Goal: Find specific page/section: Find specific page/section

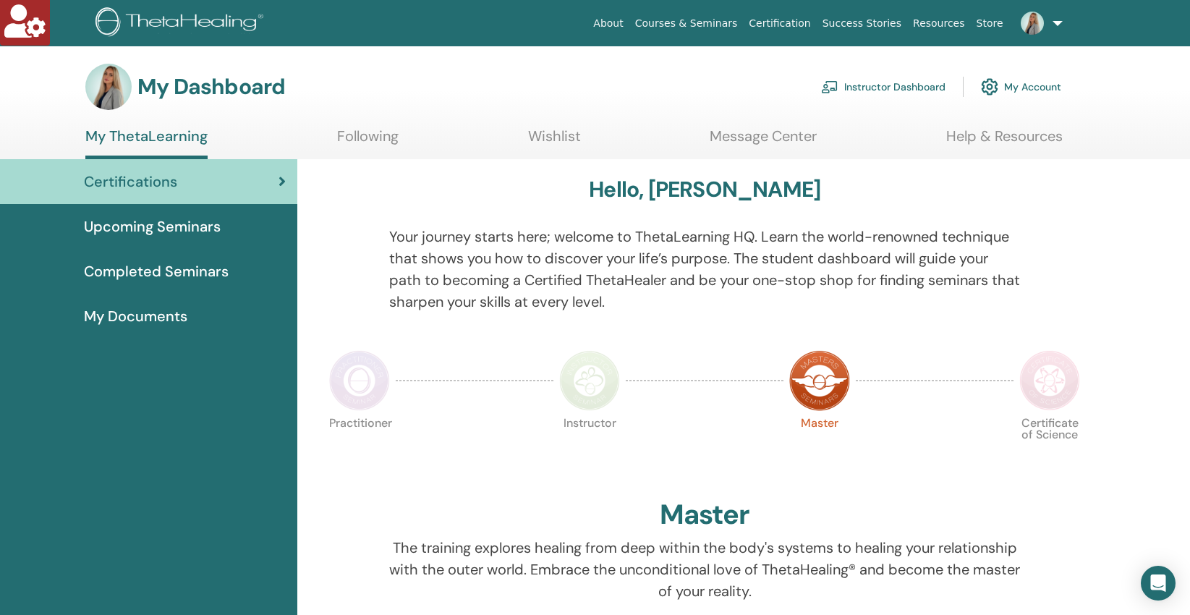
click at [925, 82] on link "Instructor Dashboard" at bounding box center [883, 87] width 124 height 32
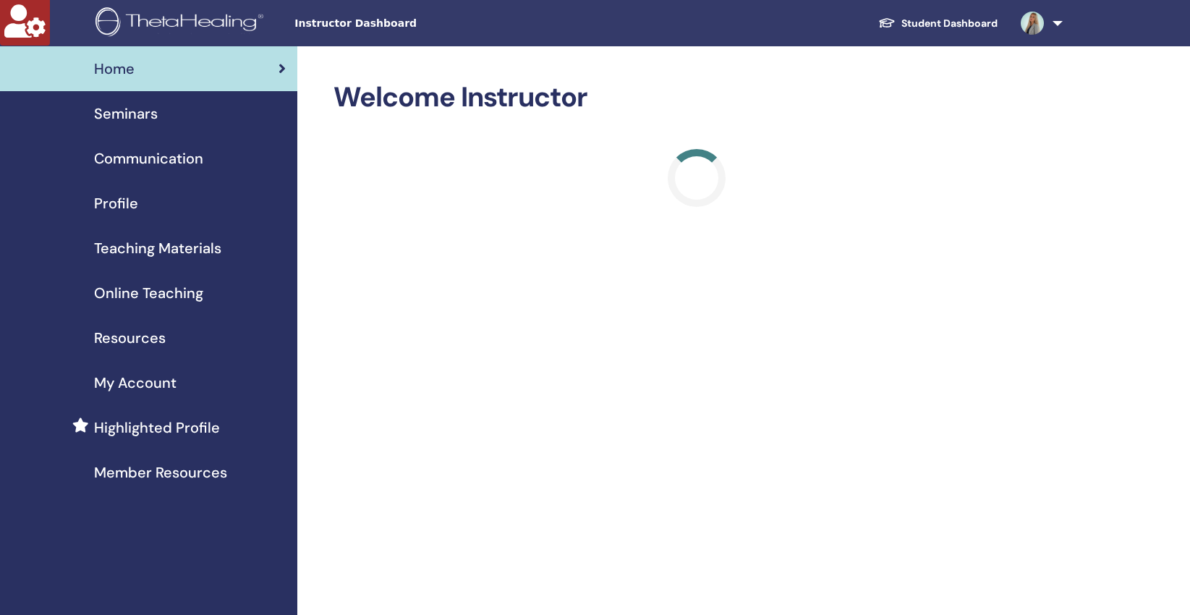
click at [197, 248] on span "Teaching Materials" at bounding box center [157, 248] width 127 height 22
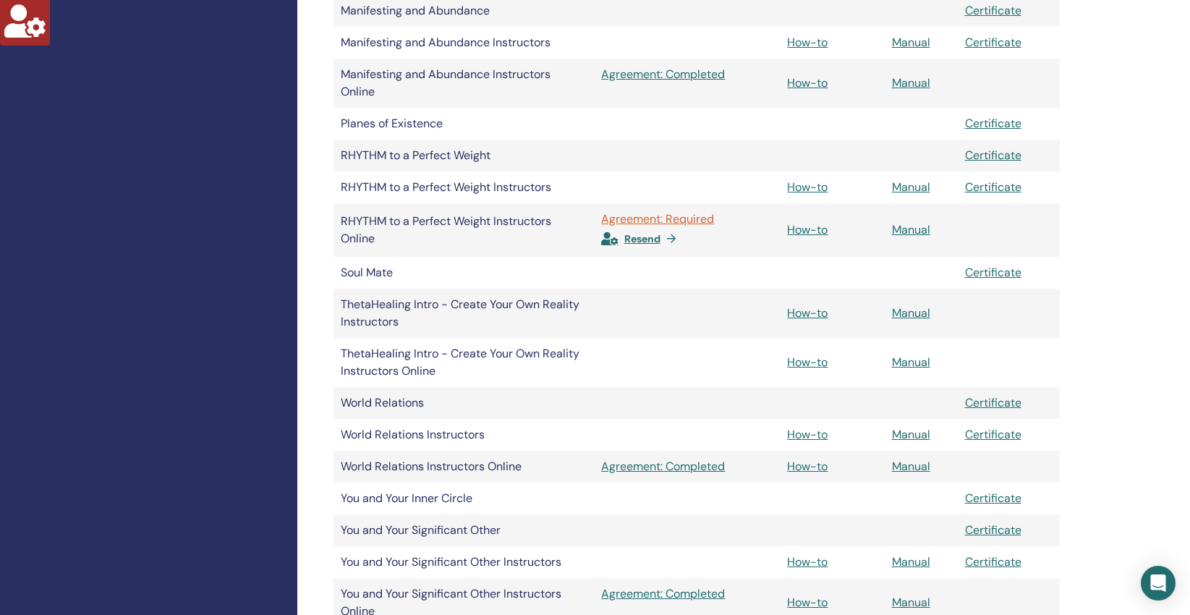
scroll to position [919, 0]
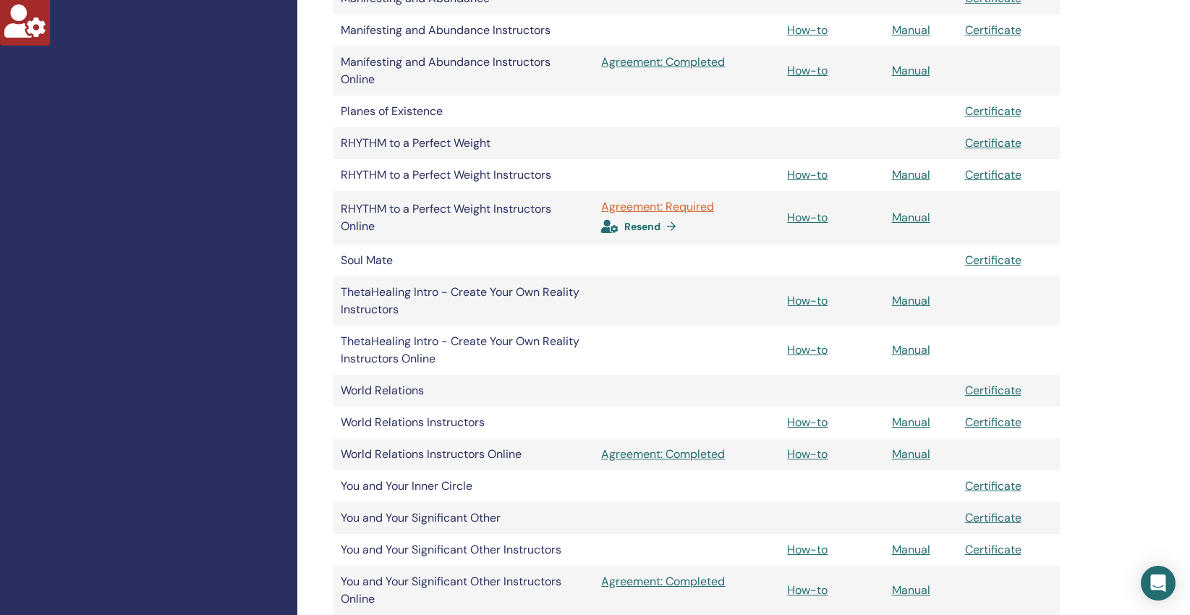
click at [637, 229] on span "Resend" at bounding box center [642, 226] width 36 height 13
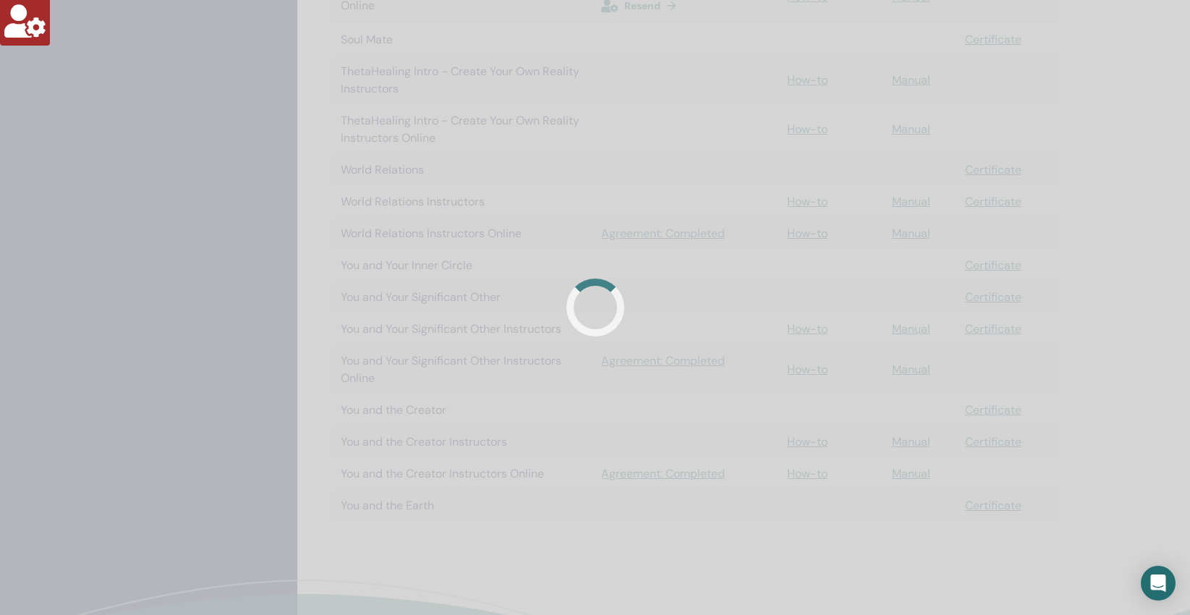
scroll to position [1141, 0]
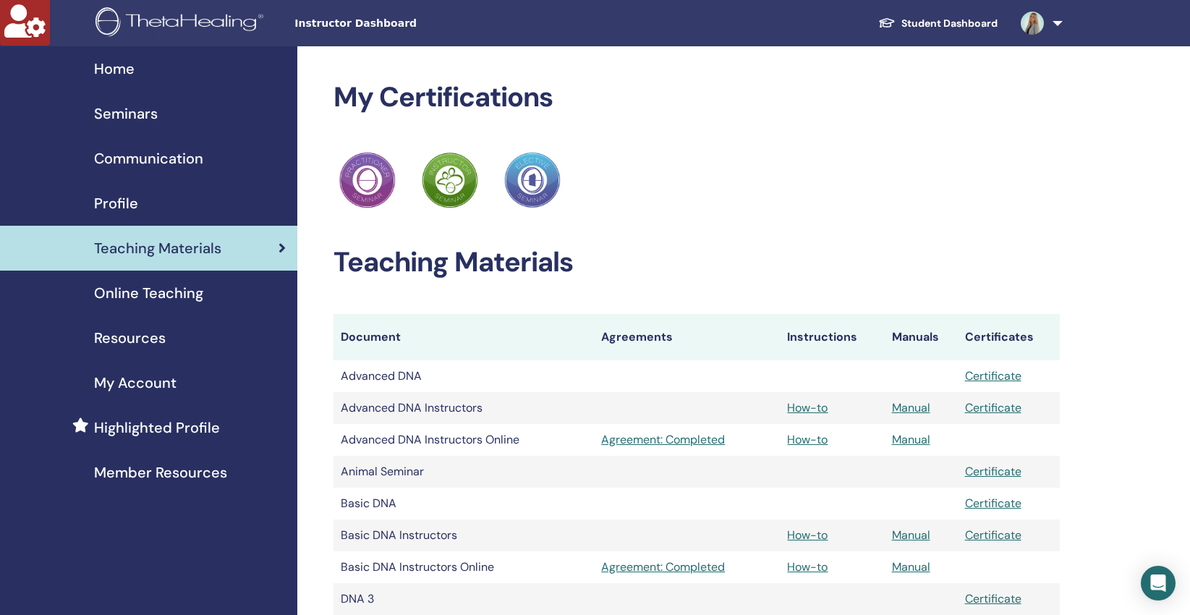
click at [135, 299] on span "Online Teaching" at bounding box center [148, 293] width 109 height 22
